Goal: Task Accomplishment & Management: Manage account settings

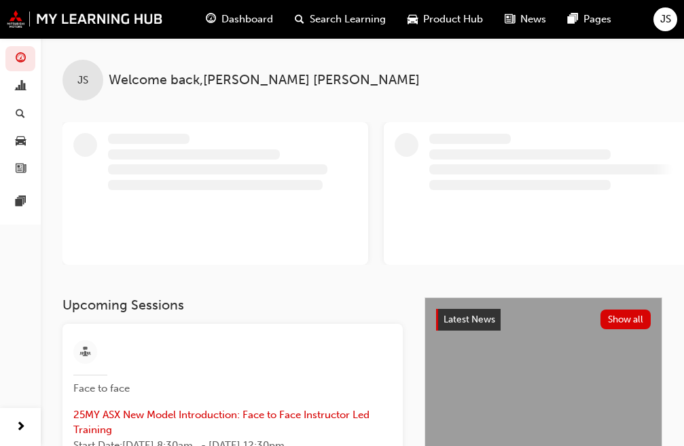
click at [664, 26] on span "JS" at bounding box center [666, 20] width 11 height 16
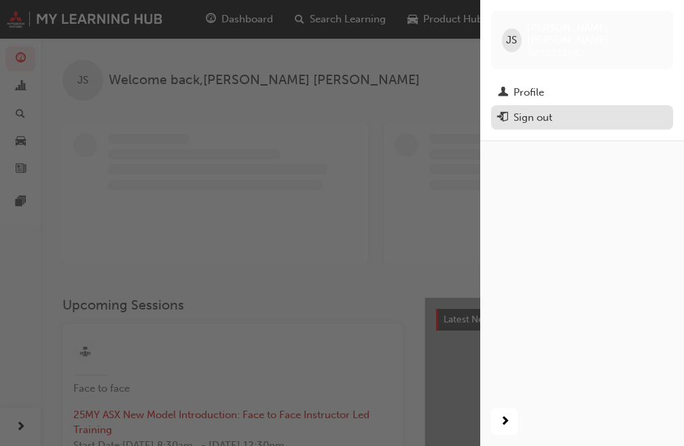
click at [519, 110] on div "Sign out" at bounding box center [533, 118] width 39 height 16
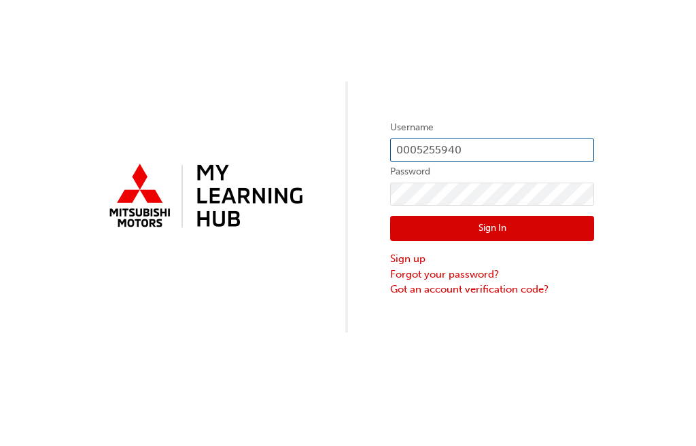
click at [460, 149] on input "0005255940" at bounding box center [492, 150] width 204 height 23
type input "0"
type input "0005255939"
click at [462, 224] on button "Sign In" at bounding box center [492, 229] width 204 height 26
